Goal: Find specific fact: Find specific fact

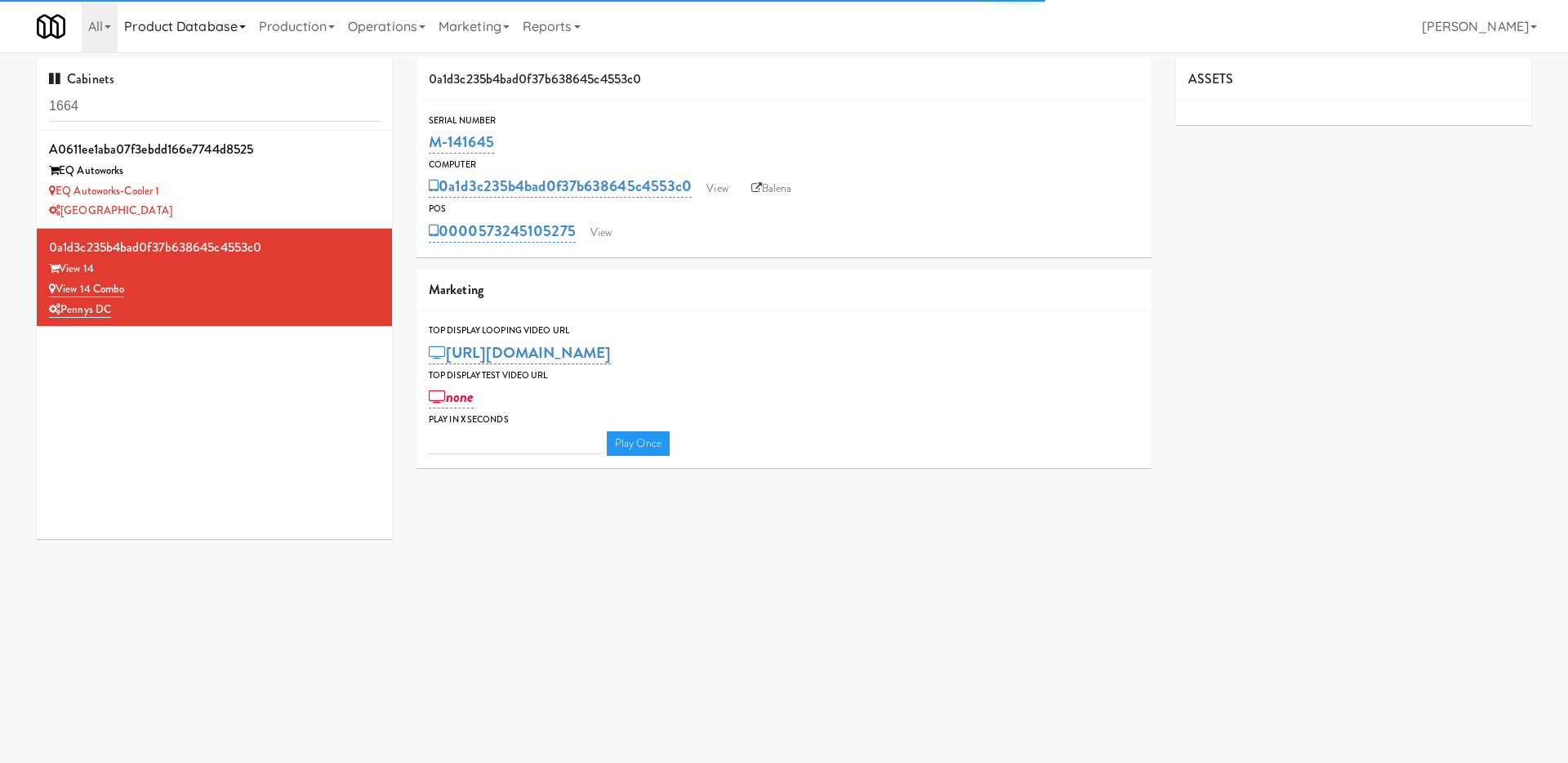
type input "3"
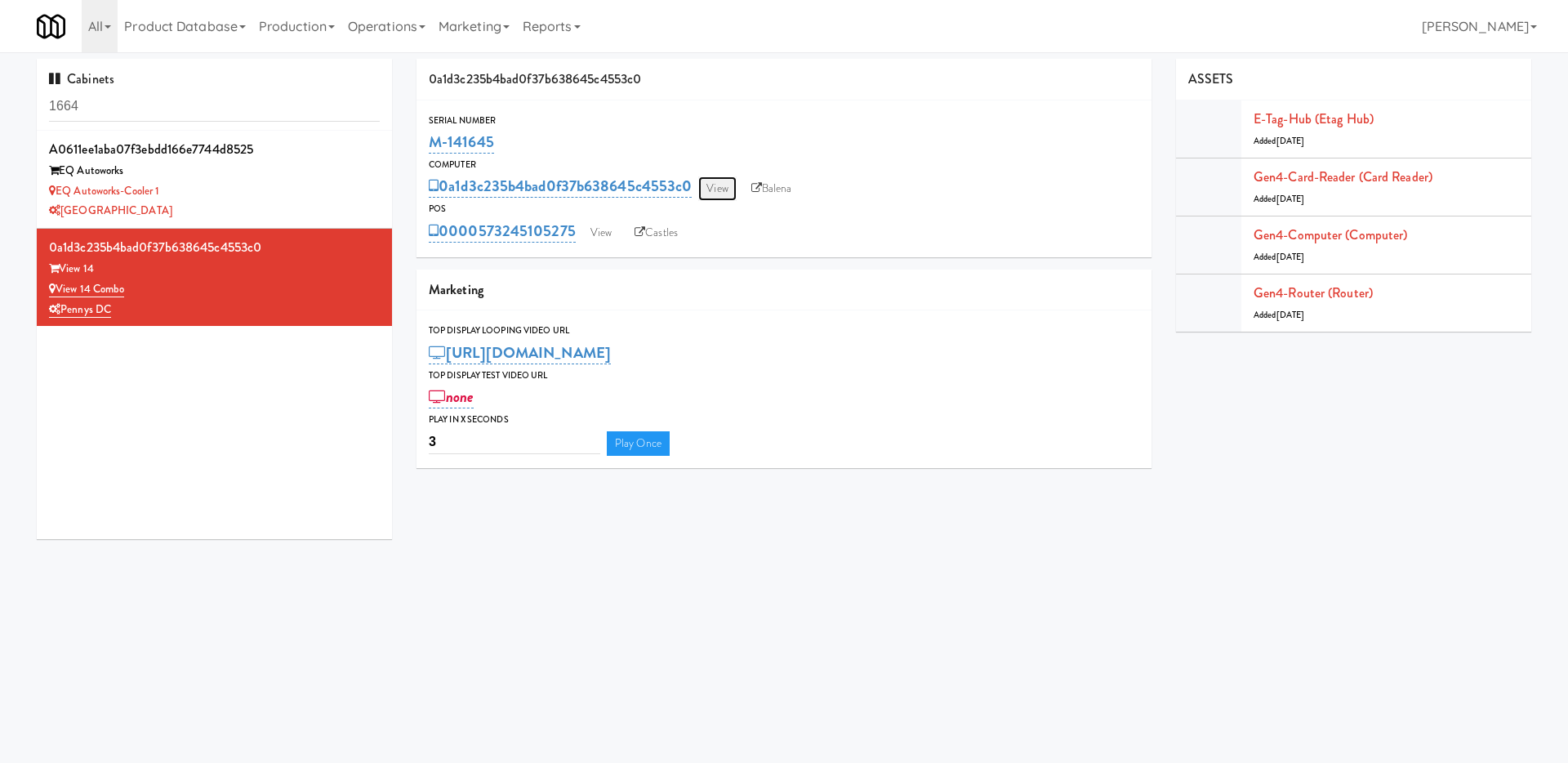
click at [724, 187] on link "View" at bounding box center [717, 188] width 37 height 25
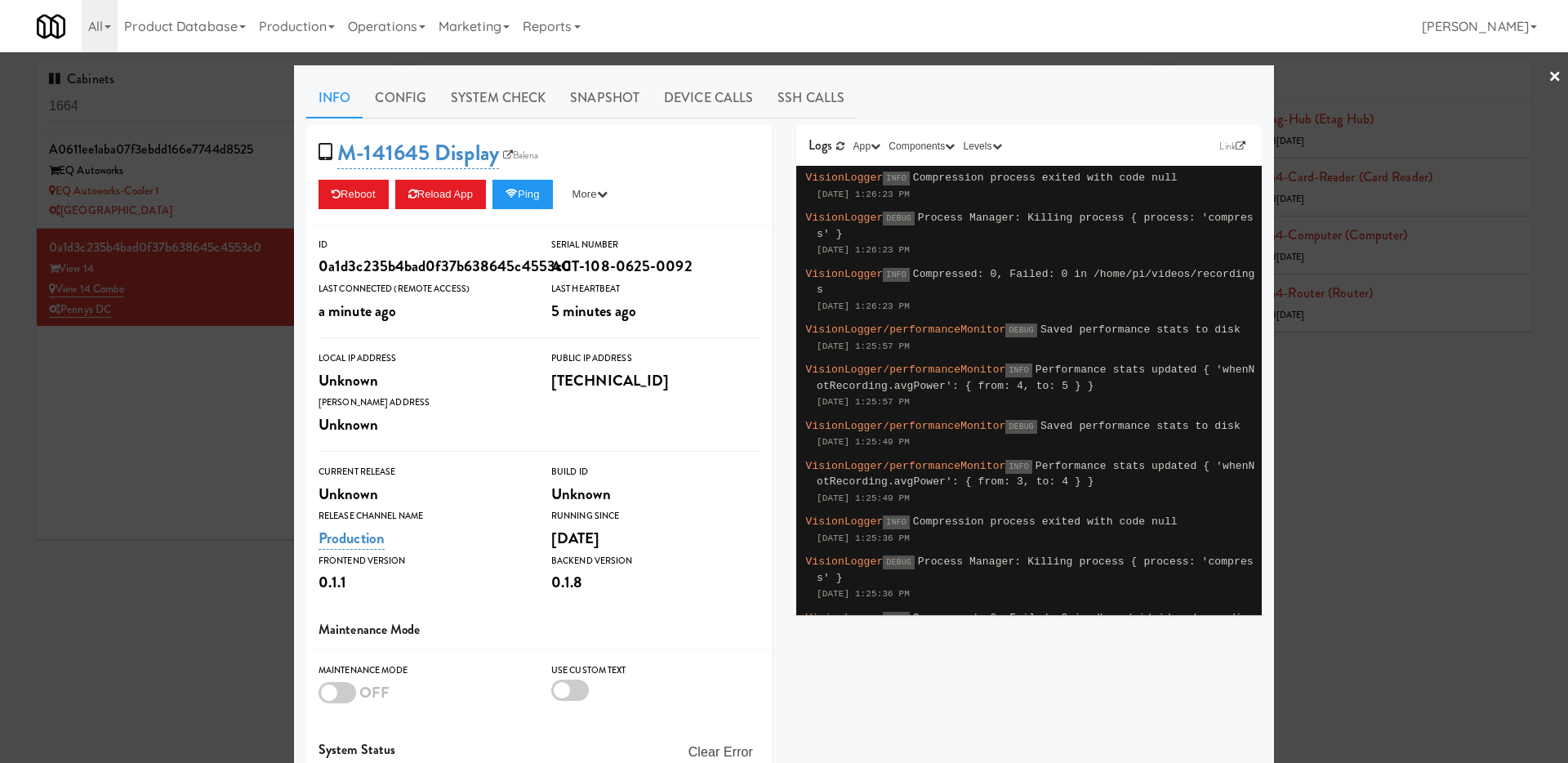
click at [1217, 160] on div "Logs Link App KioskNodeLogger KioskBrowserLogger KioskTopDisplayLogger Componen…" at bounding box center [1029, 146] width 465 height 42
click at [1222, 147] on link "Link" at bounding box center [1232, 146] width 35 height 16
click at [215, 489] on div at bounding box center [784, 382] width 1568 height 763
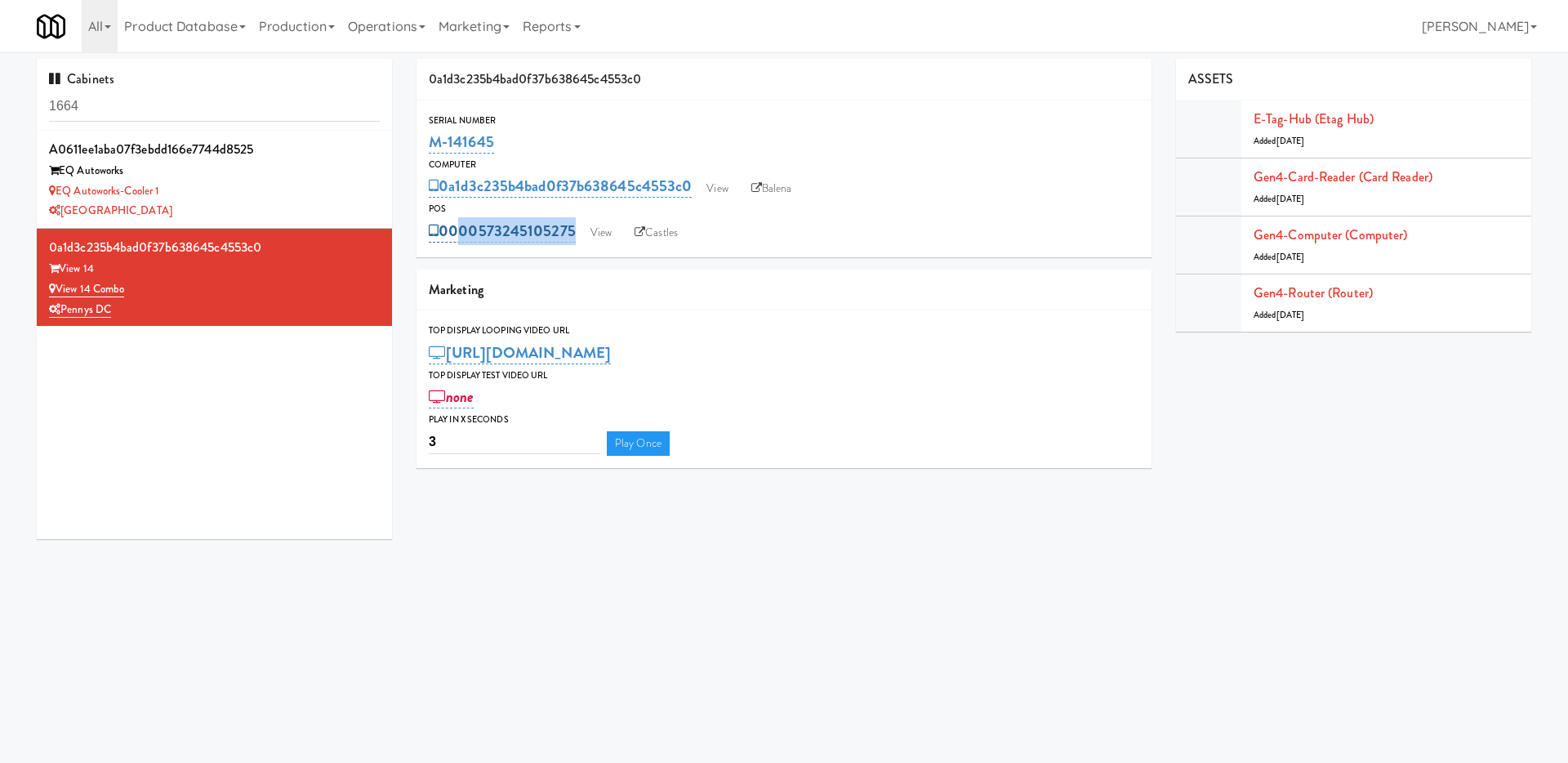
drag, startPoint x: 752, startPoint y: 240, endPoint x: 456, endPoint y: 237, distance: 296.0
click at [456, 237] on div "0000573245105275 View Castles" at bounding box center [784, 231] width 710 height 27
copy div "000573245105275 View Castles"
